Goal: Task Accomplishment & Management: Use online tool/utility

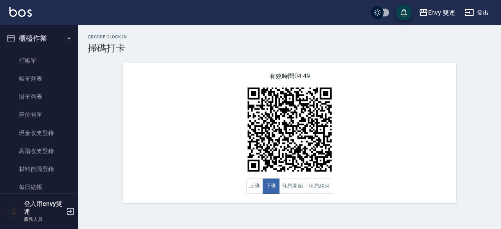
scroll to position [96, 0]
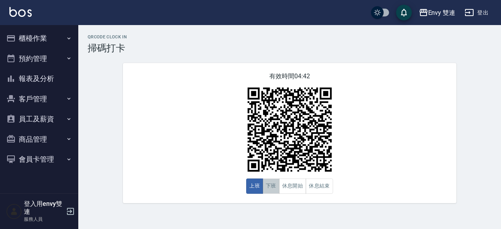
click at [279, 190] on button "下班" at bounding box center [271, 186] width 17 height 15
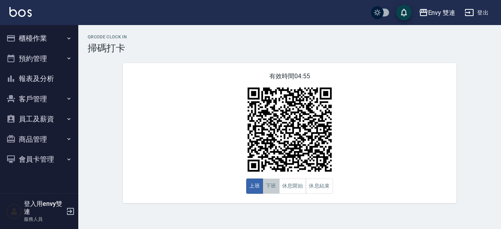
click at [270, 192] on button "下班" at bounding box center [271, 186] width 17 height 15
